Goal: Information Seeking & Learning: Understand process/instructions

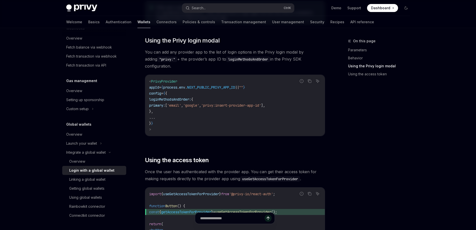
scroll to position [358, 0]
drag, startPoint x: 169, startPoint y: 101, endPoint x: 163, endPoint y: 94, distance: 9.2
click at [163, 94] on code "< PrivyProvider appId = { process . env . NEXT_PUBLIC_PRIVY_APP_ID || "" } conf…" at bounding box center [235, 105] width 172 height 54
drag, startPoint x: 166, startPoint y: 103, endPoint x: 159, endPoint y: 94, distance: 11.7
click at [159, 94] on code "< PrivyProvider appId = { process . env . NEXT_PUBLIC_PRIVY_APP_ID || "" } conf…" at bounding box center [235, 105] width 172 height 54
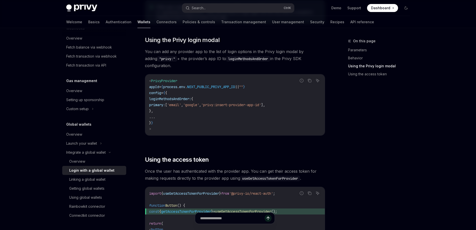
copy code "loginMethodsAndOrder: { primary: [ 'email' , 'google' , 'privy:insert-provider-…"
click at [213, 95] on code "< PrivyProvider appId = { process . env . NEXT_PUBLIC_PRIVY_APP_ID || "" } conf…" at bounding box center [235, 105] width 172 height 54
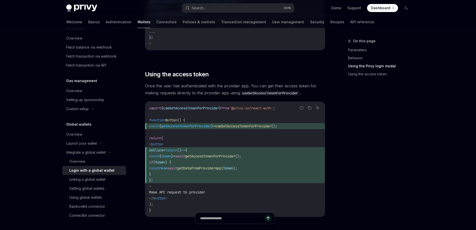
scroll to position [458, 0]
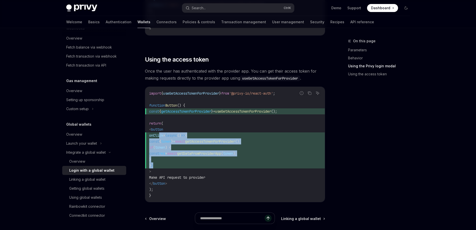
drag, startPoint x: 169, startPoint y: 161, endPoint x: 159, endPoint y: 130, distance: 32.0
click at [159, 130] on code "import { useGetAccessTokenForProvider } from '@privy-io/react-auth' ; function …" at bounding box center [235, 144] width 172 height 108
copy code "onClick = {async () => { const { token } = await getAccessTokenForProvider (); …"
click at [184, 162] on span "} }" at bounding box center [235, 165] width 172 height 6
drag, startPoint x: 170, startPoint y: 158, endPoint x: 161, endPoint y: 131, distance: 28.6
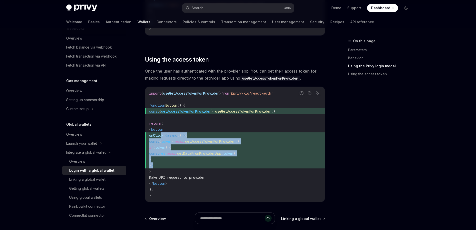
click at [161, 131] on code "import { useGetAccessTokenForProvider } from '@privy-io/react-auth' ; function …" at bounding box center [235, 144] width 172 height 108
copy code "onClick = {async () => { const { token } = await getAccessTokenForProvider (); …"
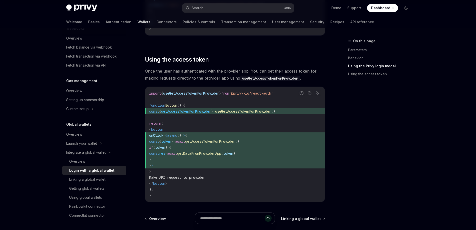
click at [203, 91] on span "useGetAccessTokenForProvider" at bounding box center [191, 93] width 56 height 5
copy span "useGetAccessTokenForProvider"
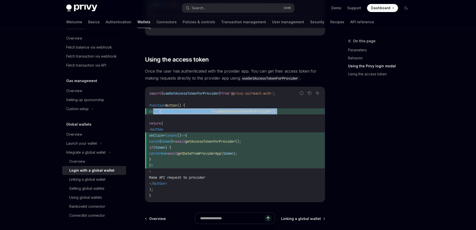
drag, startPoint x: 299, startPoint y: 106, endPoint x: 154, endPoint y: 105, distance: 145.6
click at [154, 108] on span "const { getAccessTokenForProvider } = useGetAccessTokenForProvider ();" at bounding box center [235, 111] width 172 height 6
copy span "const { getAccessTokenForProvider } = useGetAccessTokenForProvider ();"
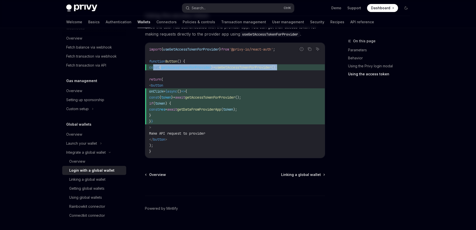
scroll to position [506, 0]
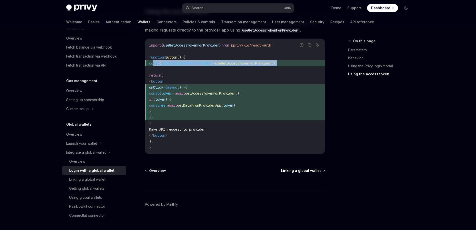
click at [312, 168] on span "Linking a global wallet" at bounding box center [301, 170] width 40 height 5
type textarea "*"
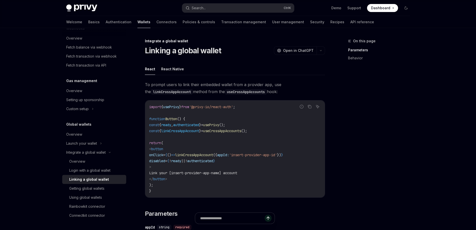
drag, startPoint x: 179, startPoint y: 178, endPoint x: 157, endPoint y: 149, distance: 36.4
click at [157, 149] on code "import { usePrivy } from '@privy-io/react-auth' ; function Button () { const { …" at bounding box center [235, 149] width 172 height 90
copy code "< button onClick = { () => linkCrossAppAccount ({ appId: 'insert-provider-app-i…"
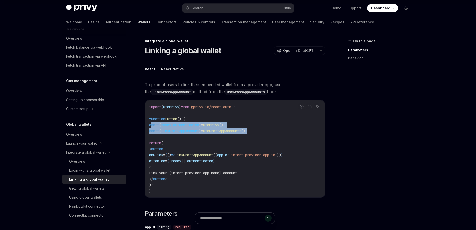
drag, startPoint x: 268, startPoint y: 130, endPoint x: 152, endPoint y: 127, distance: 116.1
click at [152, 127] on code "import { usePrivy } from '@privy-io/react-auth' ; function Button () { const { …" at bounding box center [235, 149] width 172 height 90
copy code "const { ready , authenticated } = usePrivy (); const { linkCrossAppAccount } = …"
